Goal: Transaction & Acquisition: Obtain resource

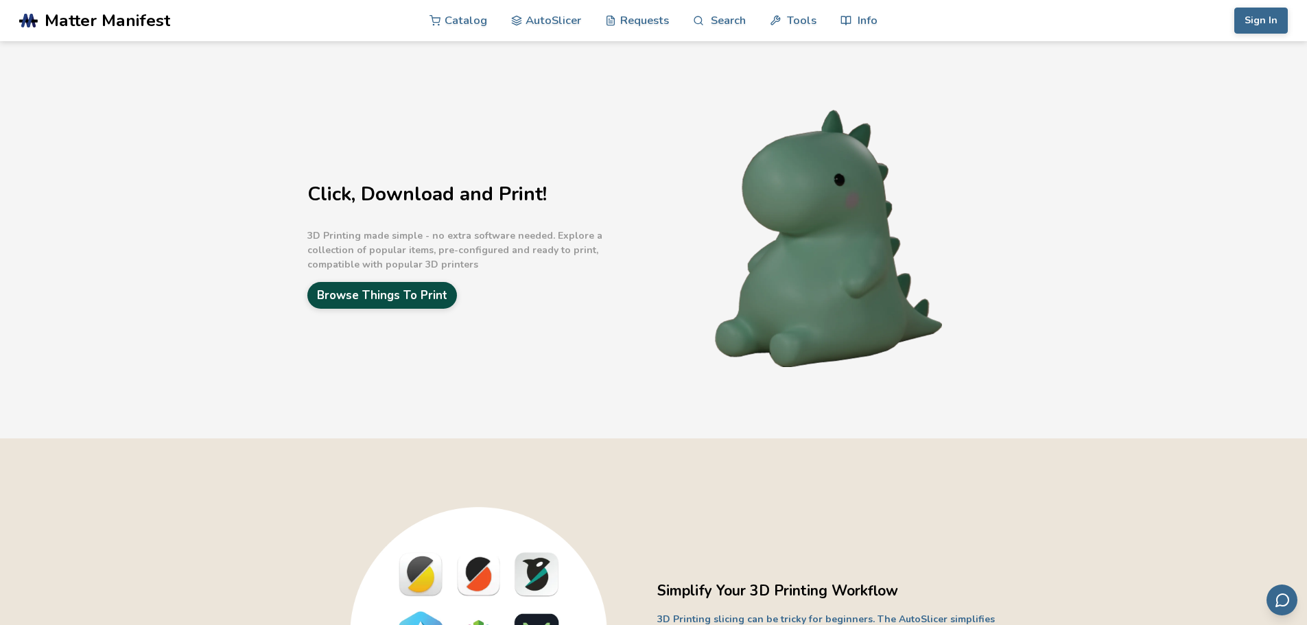
click at [390, 296] on link "Browse Things To Print" at bounding box center [382, 295] width 150 height 27
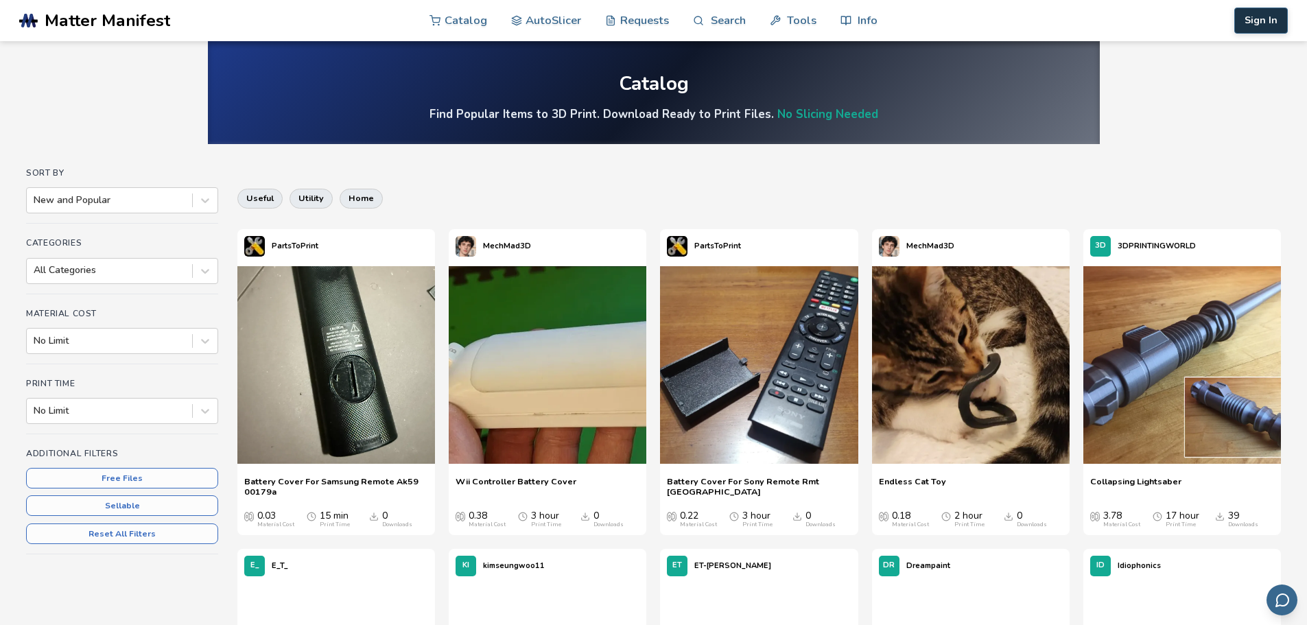
click at [1257, 16] on button "Sign In" at bounding box center [1261, 21] width 54 height 26
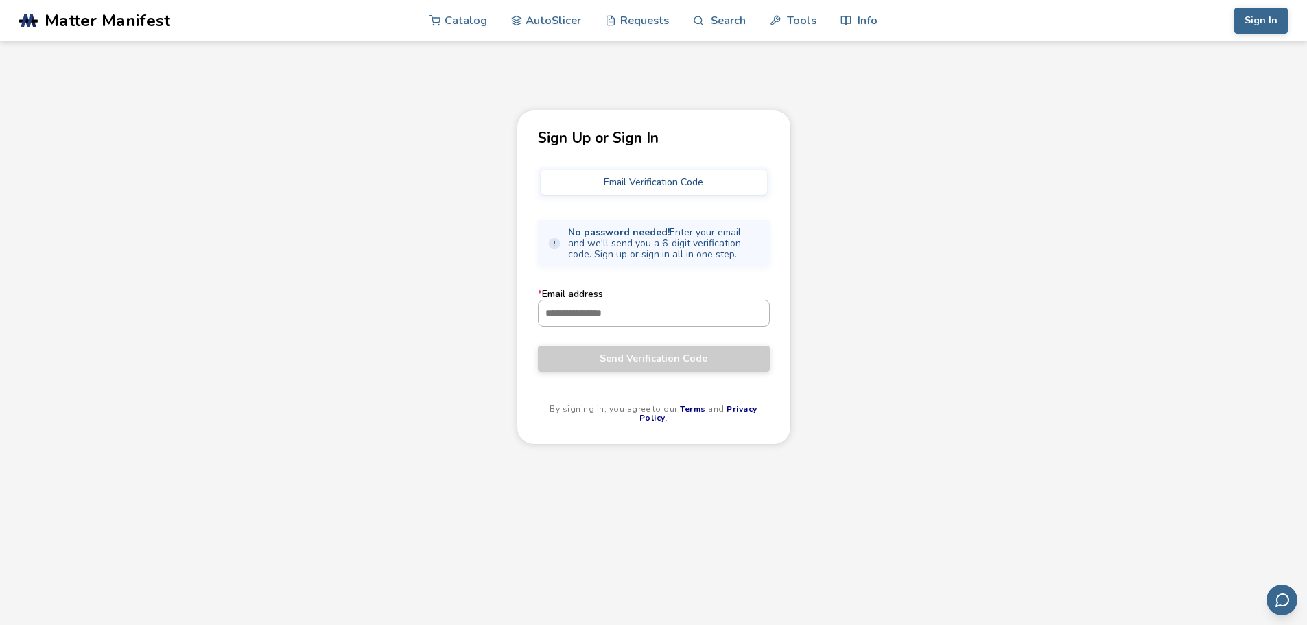
click at [624, 310] on input "* Email address" at bounding box center [654, 313] width 231 height 25
type input "**********"
click at [622, 353] on span "Send Verification Code" at bounding box center [653, 358] width 211 height 11
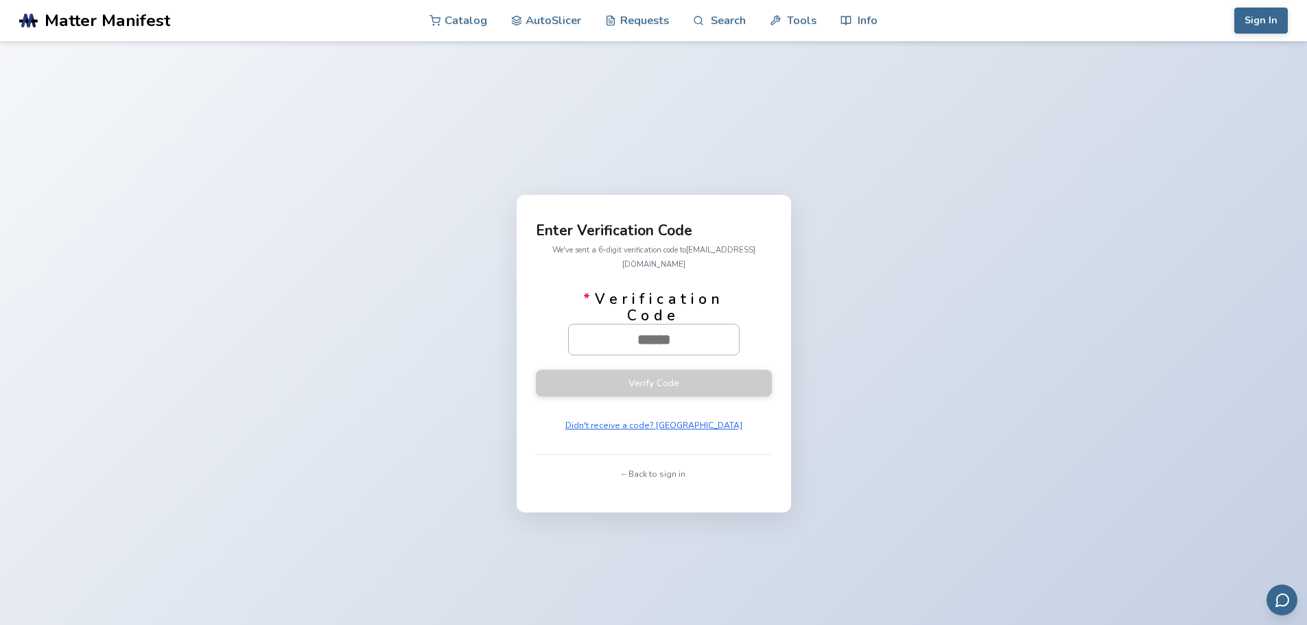
click at [714, 330] on input "* Verification Code" at bounding box center [654, 340] width 170 height 30
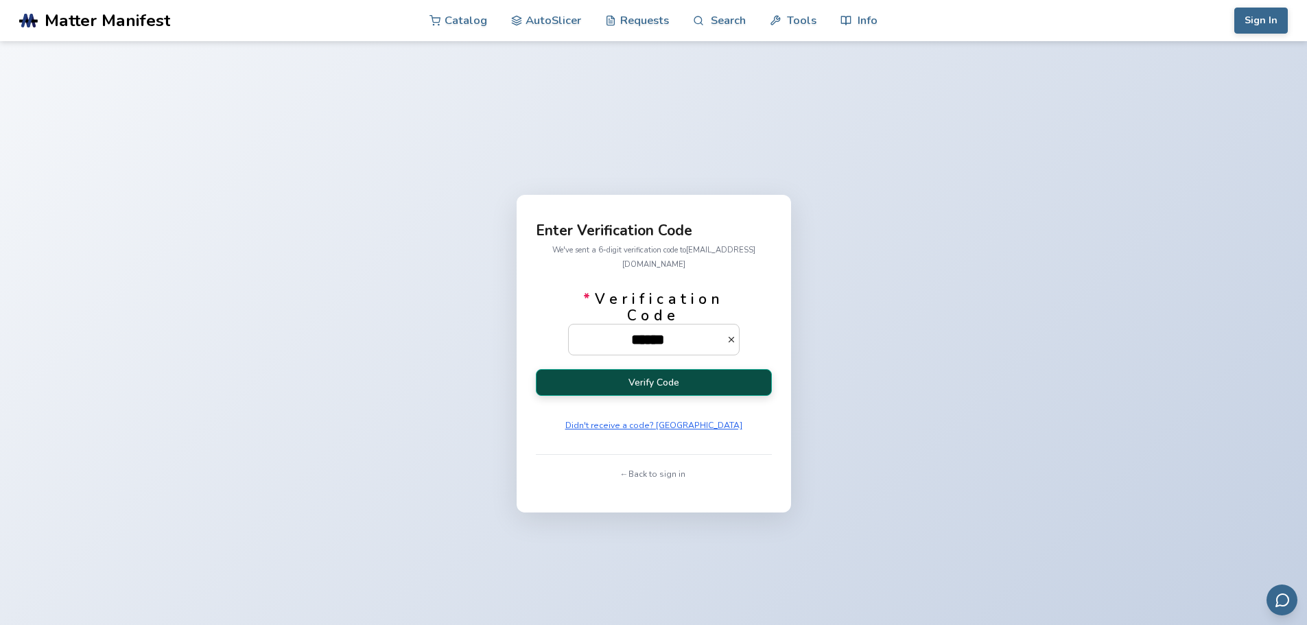
type input "******"
click at [655, 371] on button "Verify Code" at bounding box center [654, 382] width 236 height 27
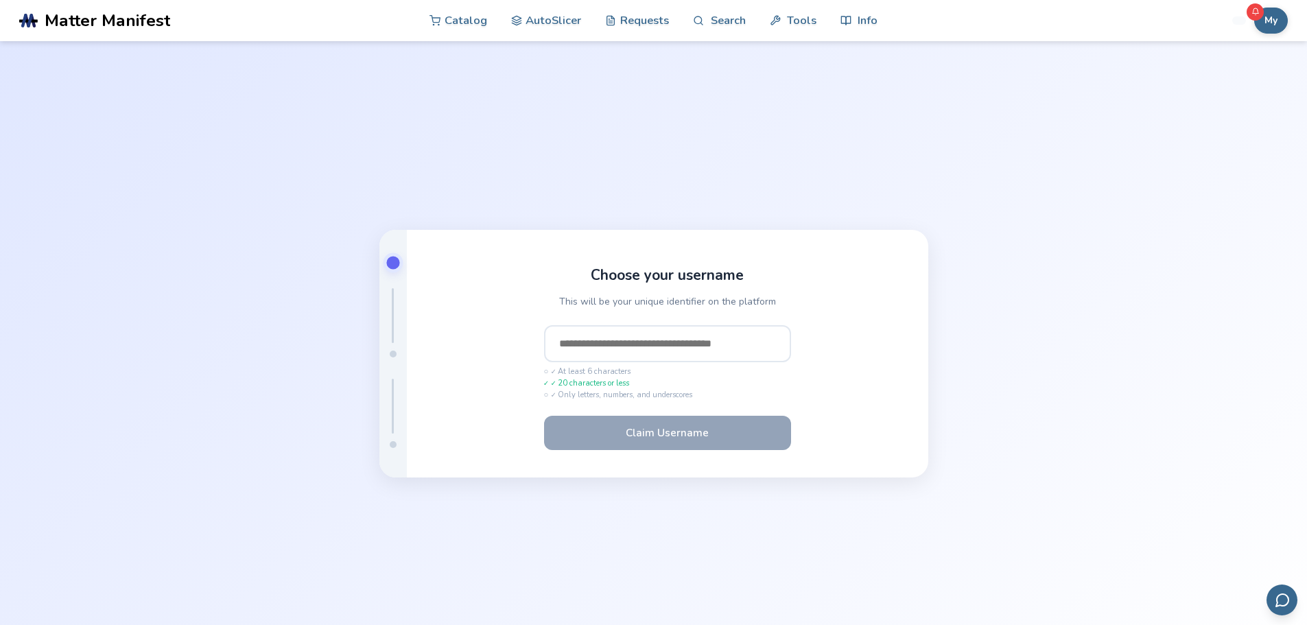
click at [753, 341] on input "text" at bounding box center [667, 343] width 247 height 37
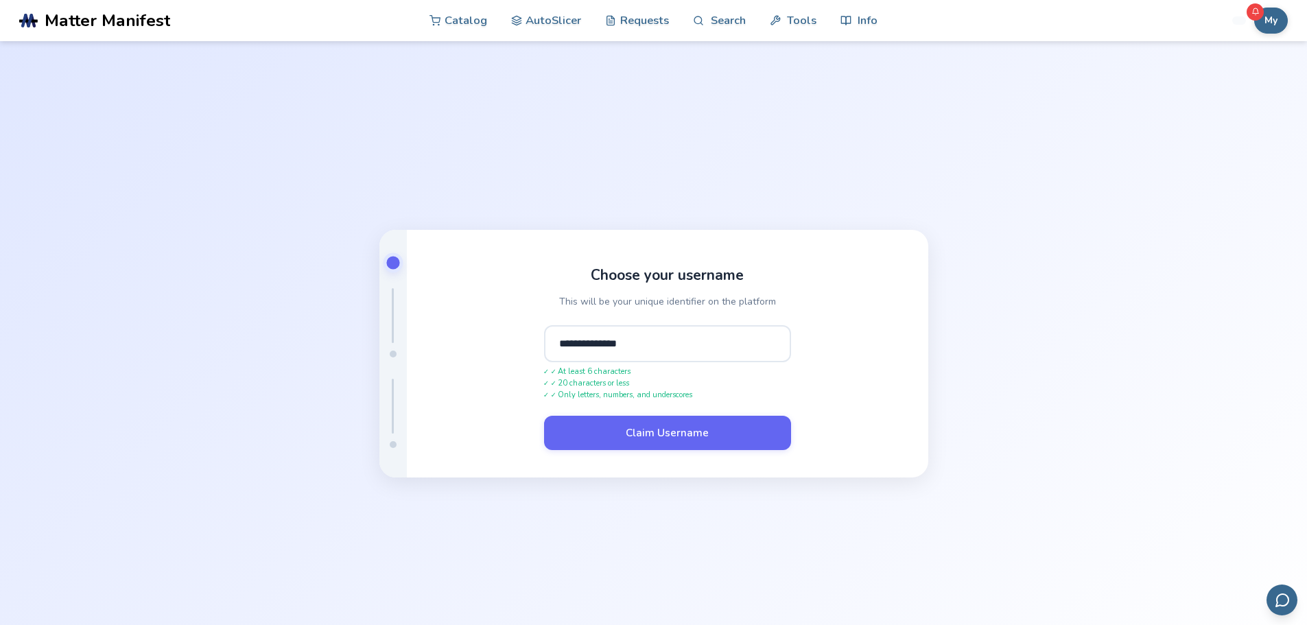
type input "**********"
click at [544, 416] on button "Claim Username" at bounding box center [667, 433] width 247 height 34
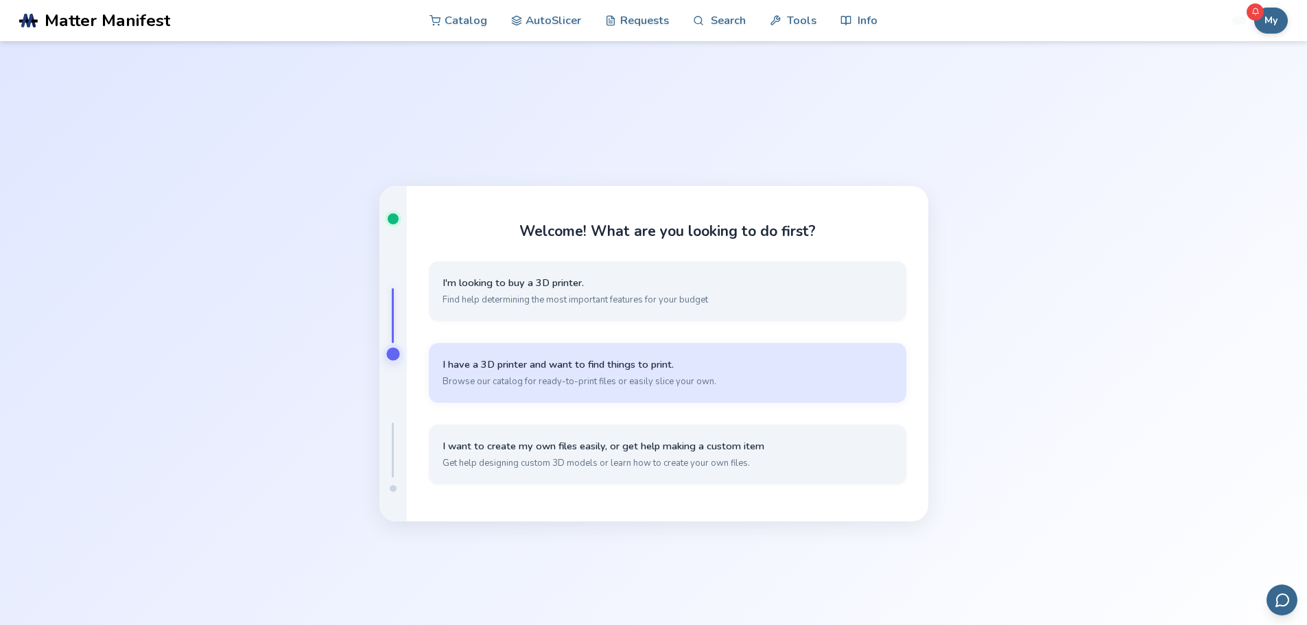
click at [571, 366] on span "I have a 3D printer and want to find things to print." at bounding box center [668, 364] width 450 height 13
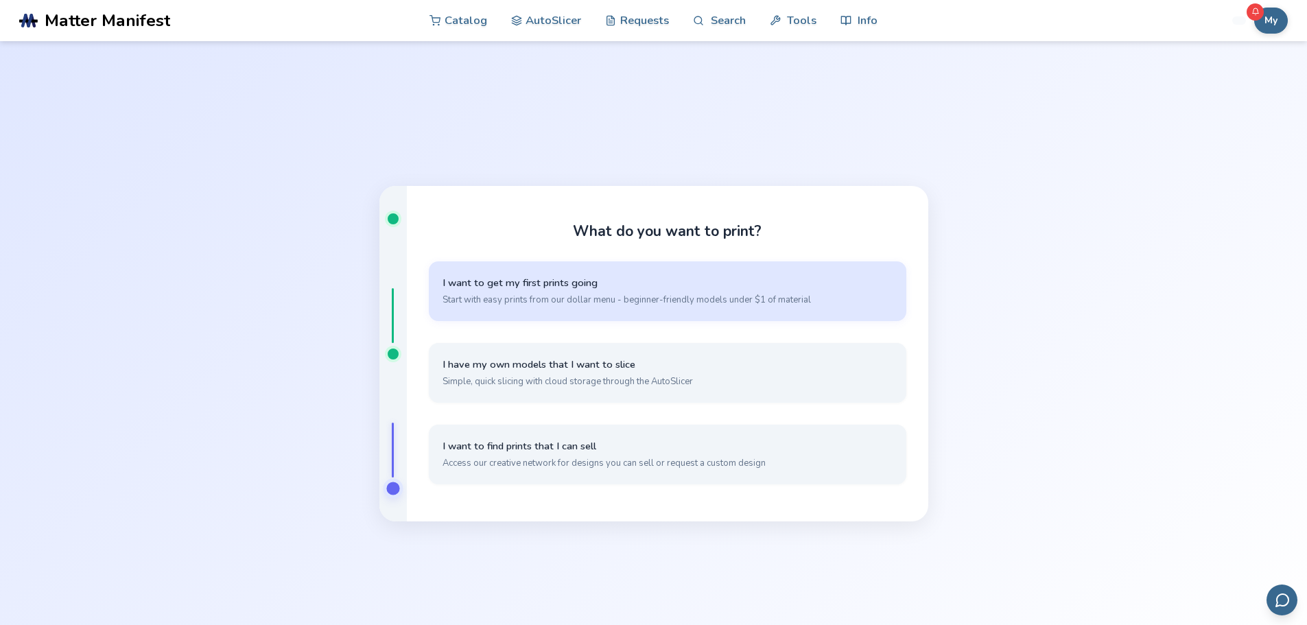
click at [504, 284] on span "I want to get my first prints going" at bounding box center [668, 283] width 450 height 13
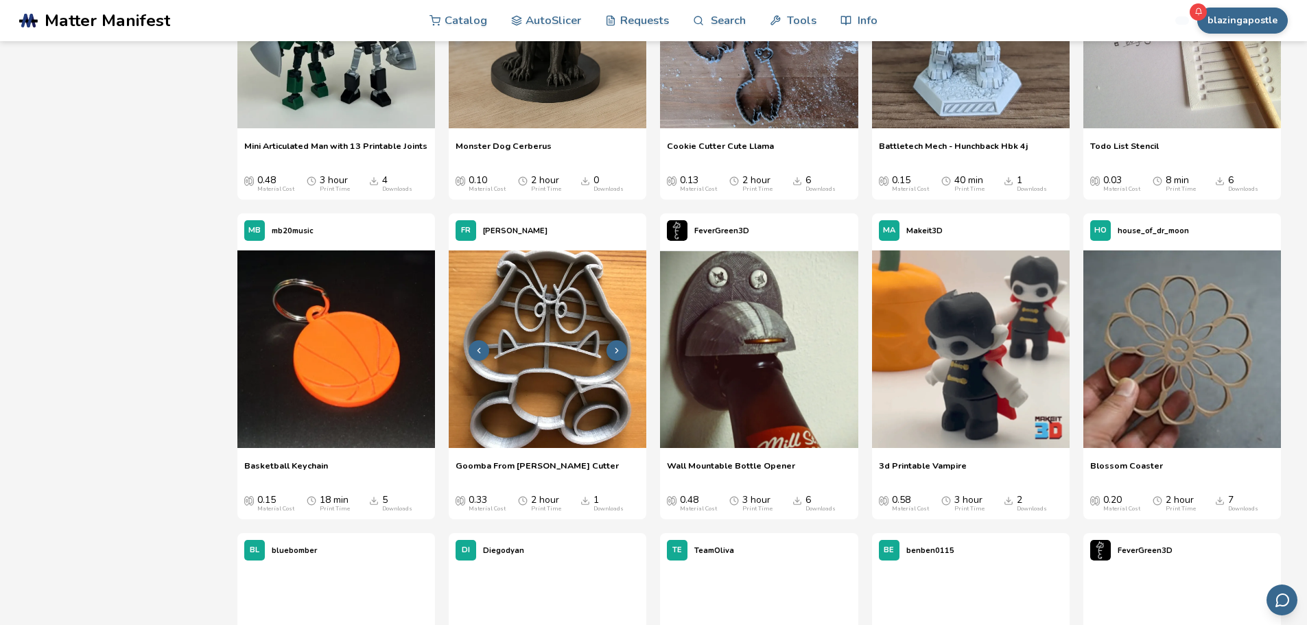
scroll to position [16467, 0]
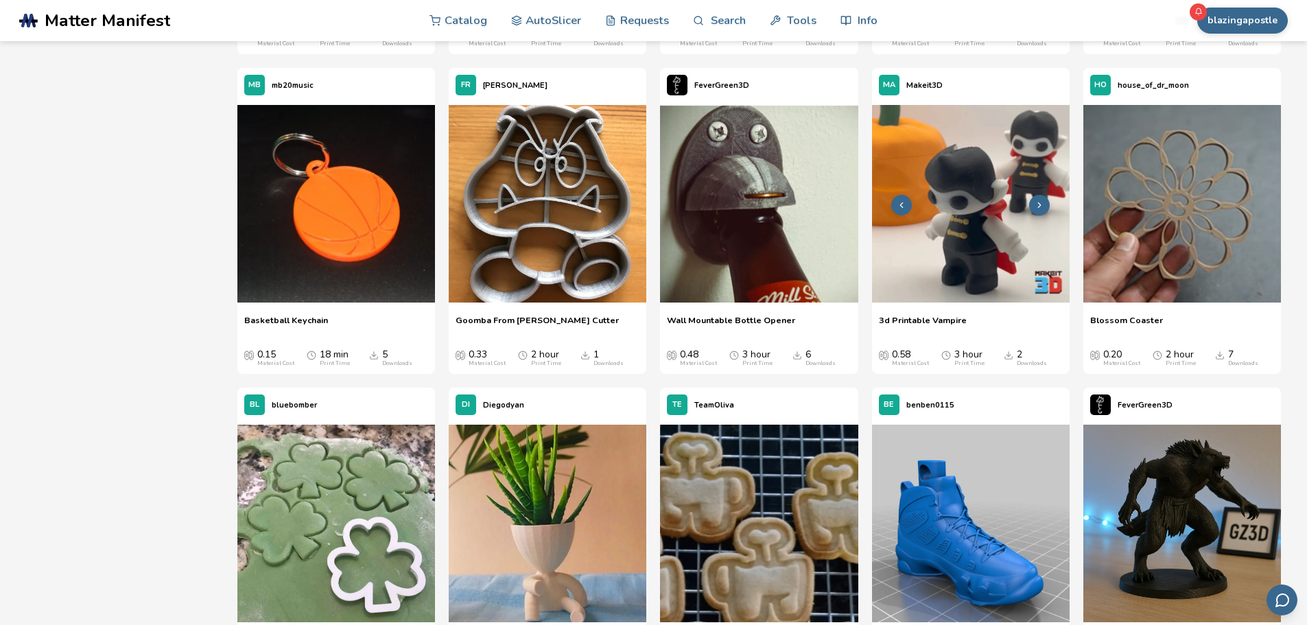
click at [957, 224] on img at bounding box center [971, 204] width 198 height 198
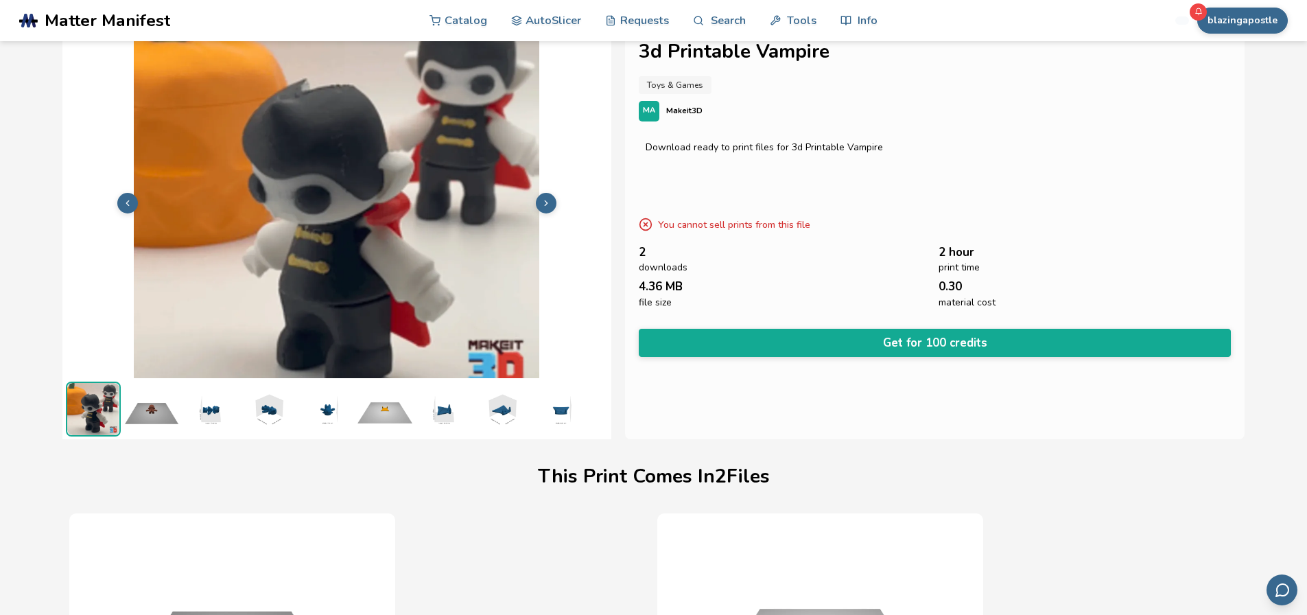
scroll to position [0, 5]
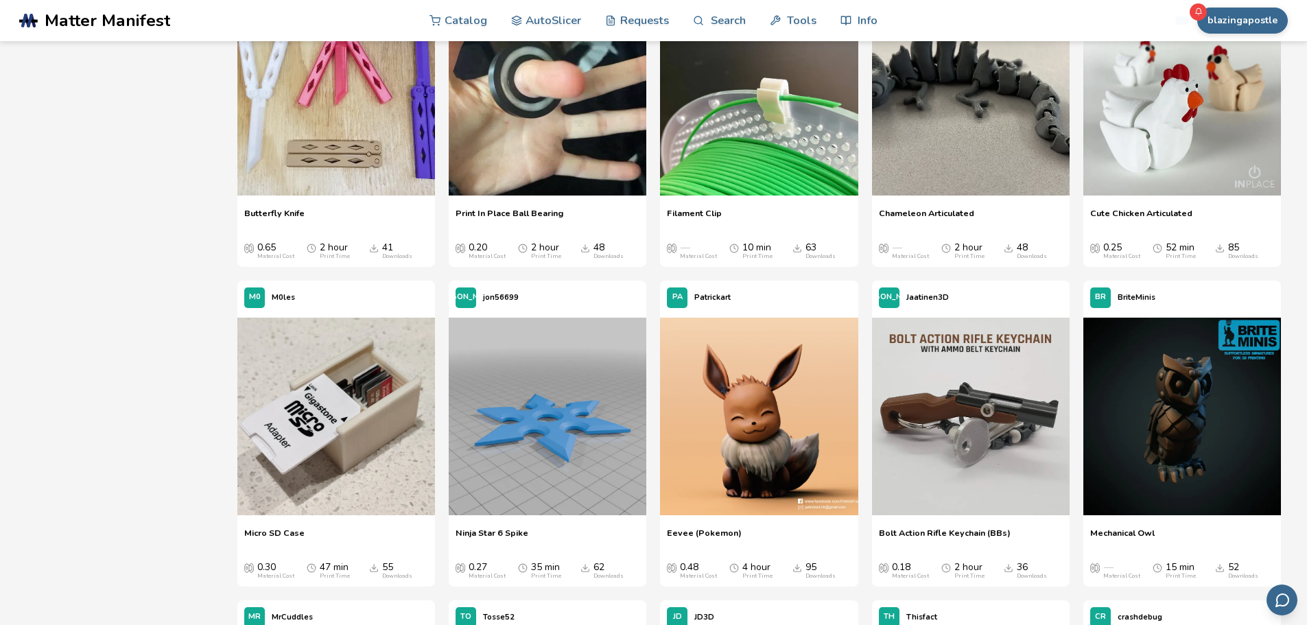
scroll to position [1230, 0]
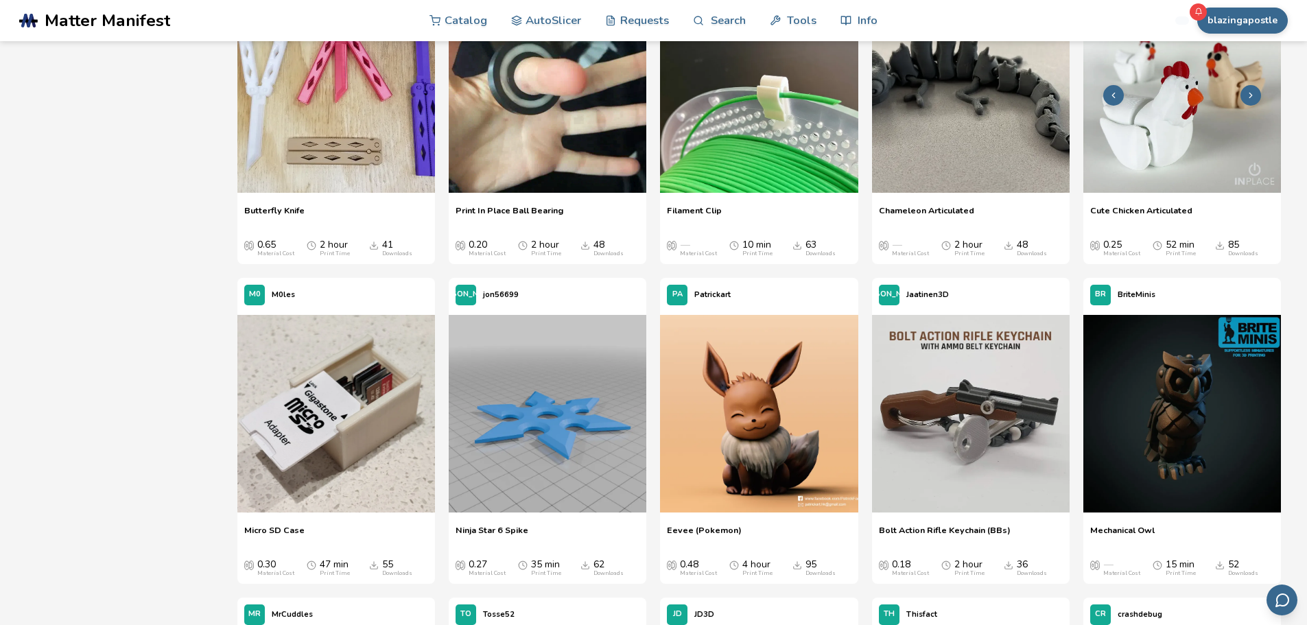
click at [1160, 115] on img at bounding box center [1182, 94] width 198 height 198
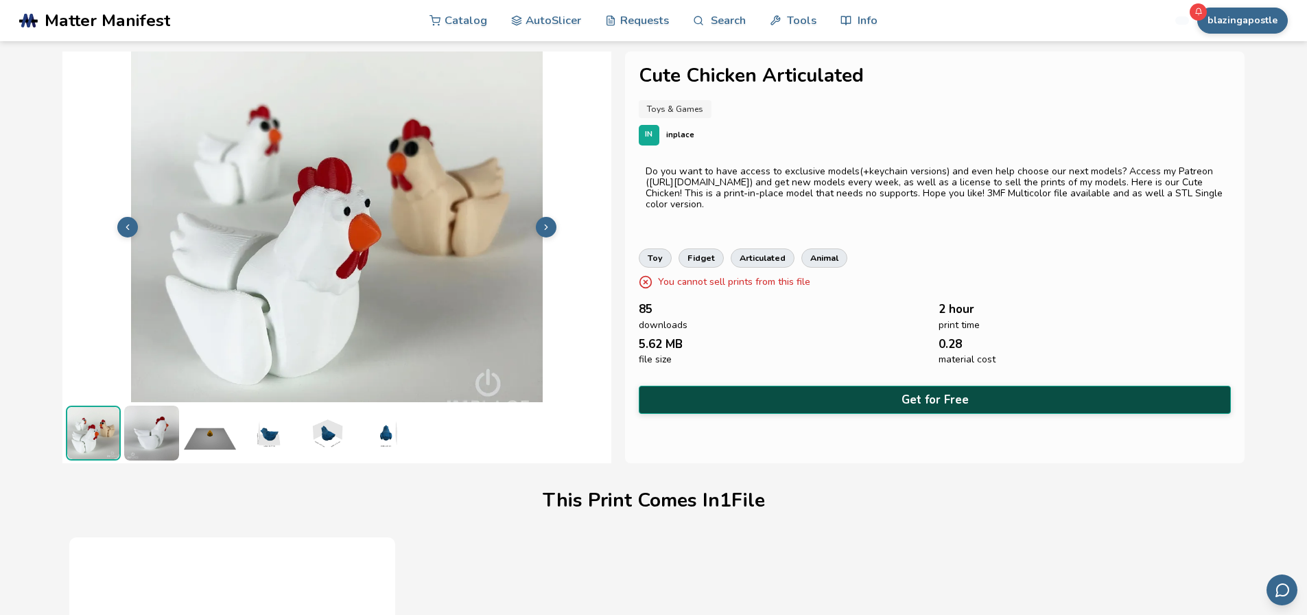
click at [918, 394] on button "Get for Free" at bounding box center [935, 400] width 593 height 28
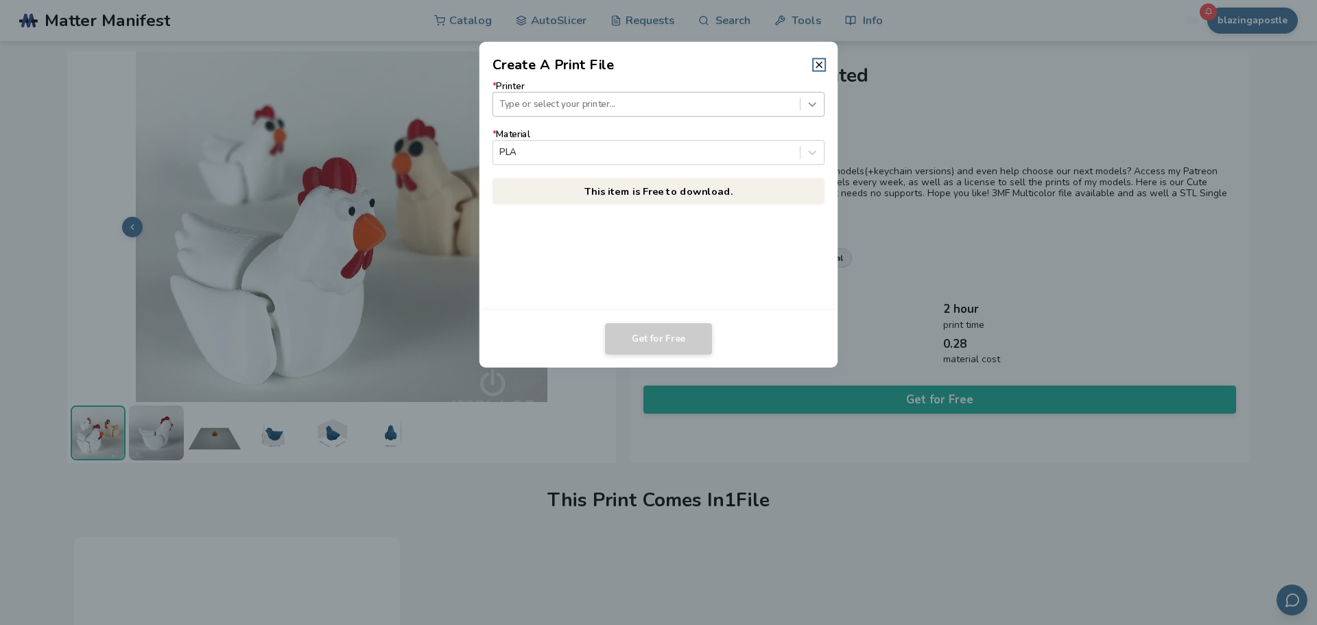
click at [813, 107] on icon at bounding box center [812, 103] width 13 height 13
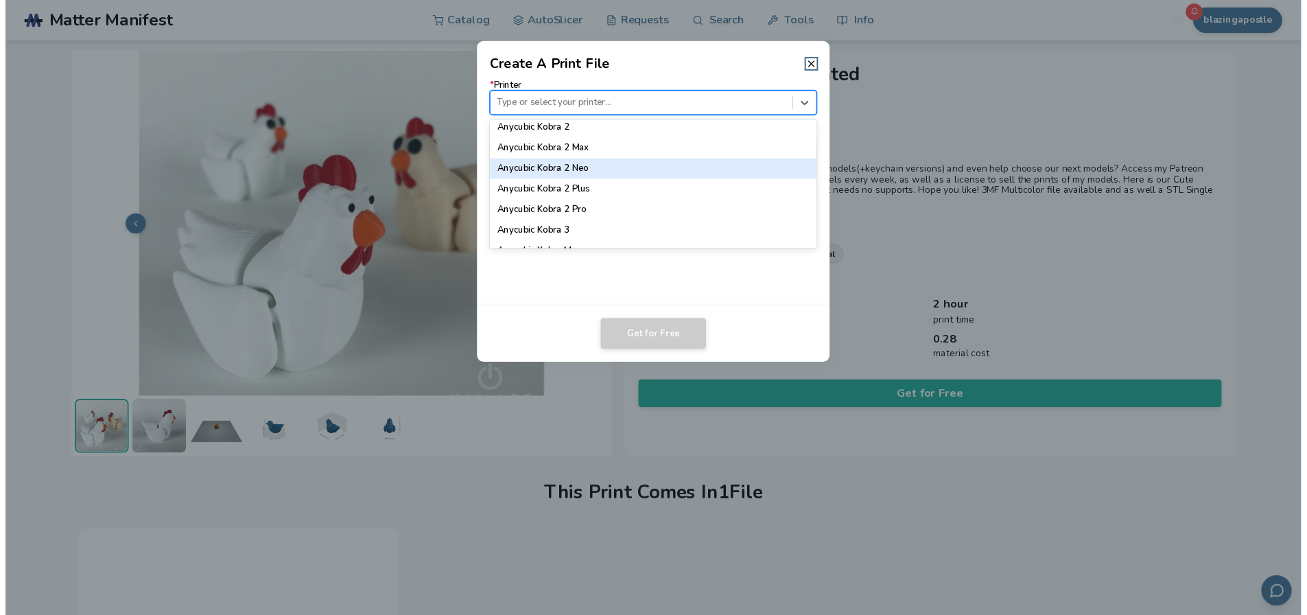
scroll to position [137, 0]
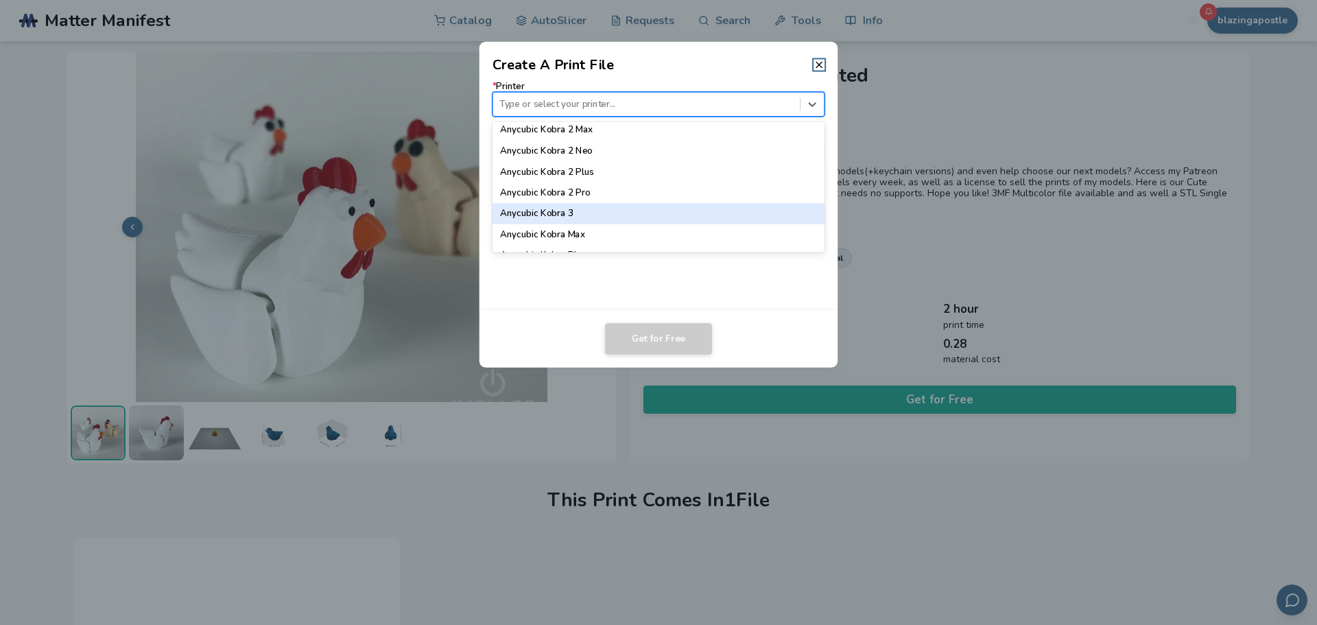
click at [546, 211] on div "Anycubic Kobra 3" at bounding box center [659, 213] width 333 height 21
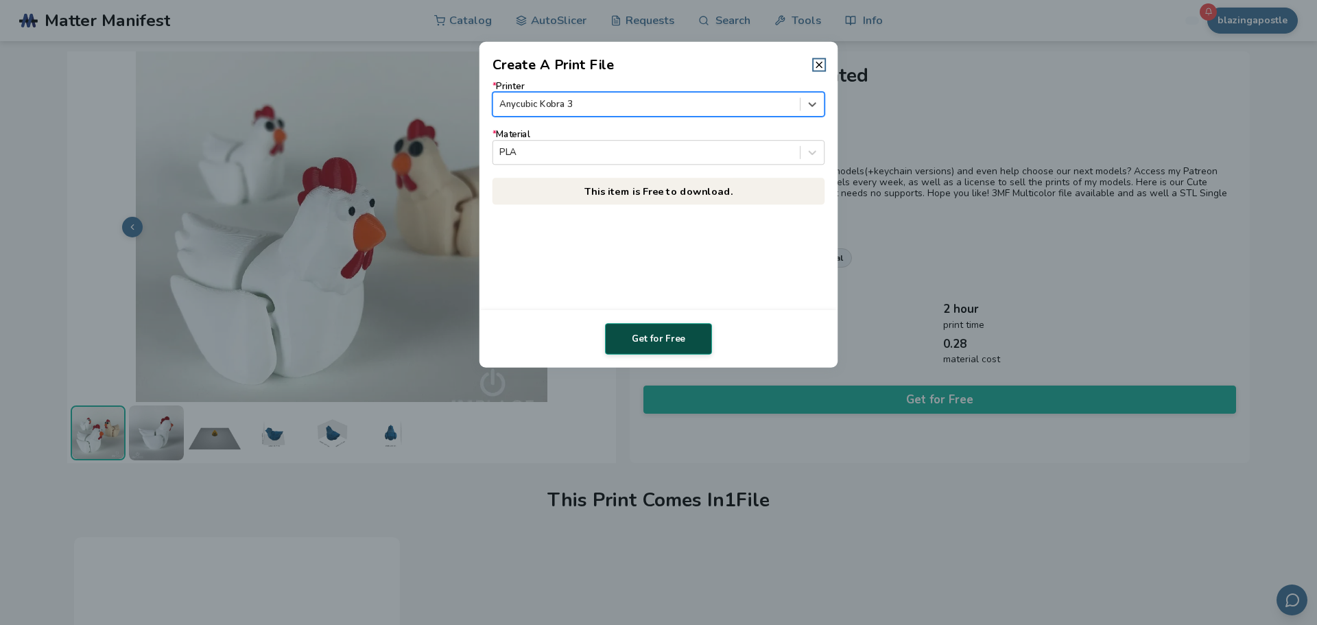
click at [655, 332] on button "Get for Free" at bounding box center [658, 339] width 107 height 32
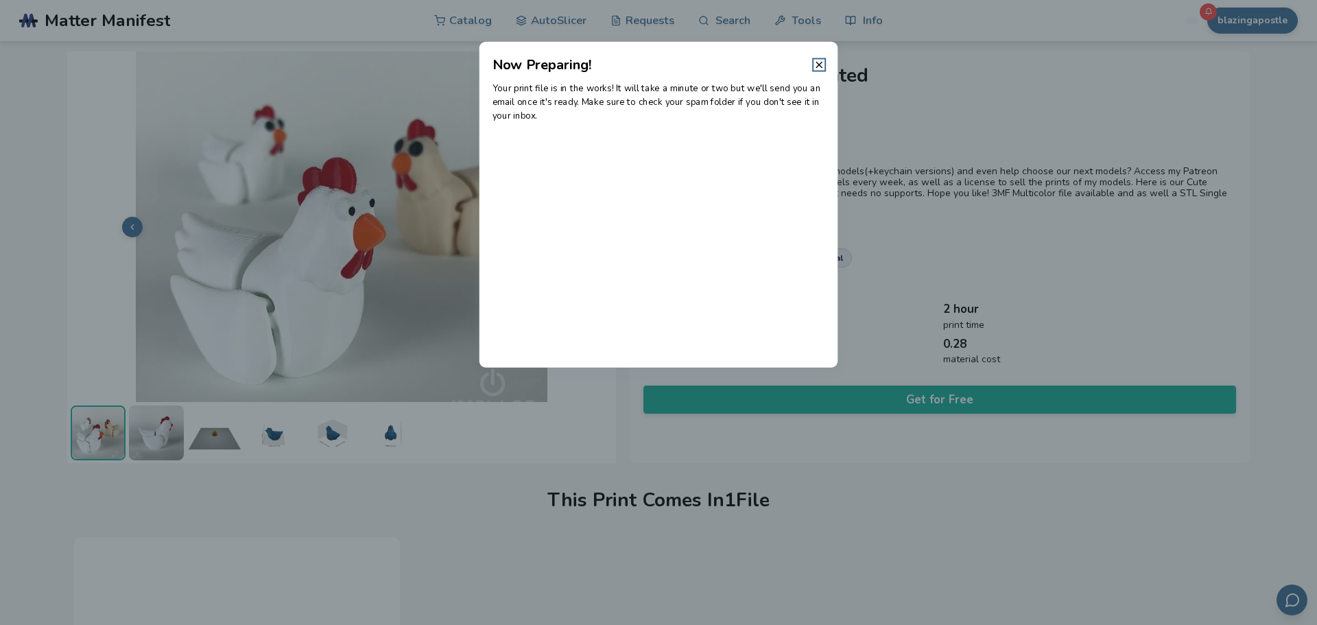
click at [966, 491] on dialog "Now Preparing! Your print file is in the works! It will take a minute or two bu…" at bounding box center [659, 313] width 1252 height 594
